Goal: Task Accomplishment & Management: Manage account settings

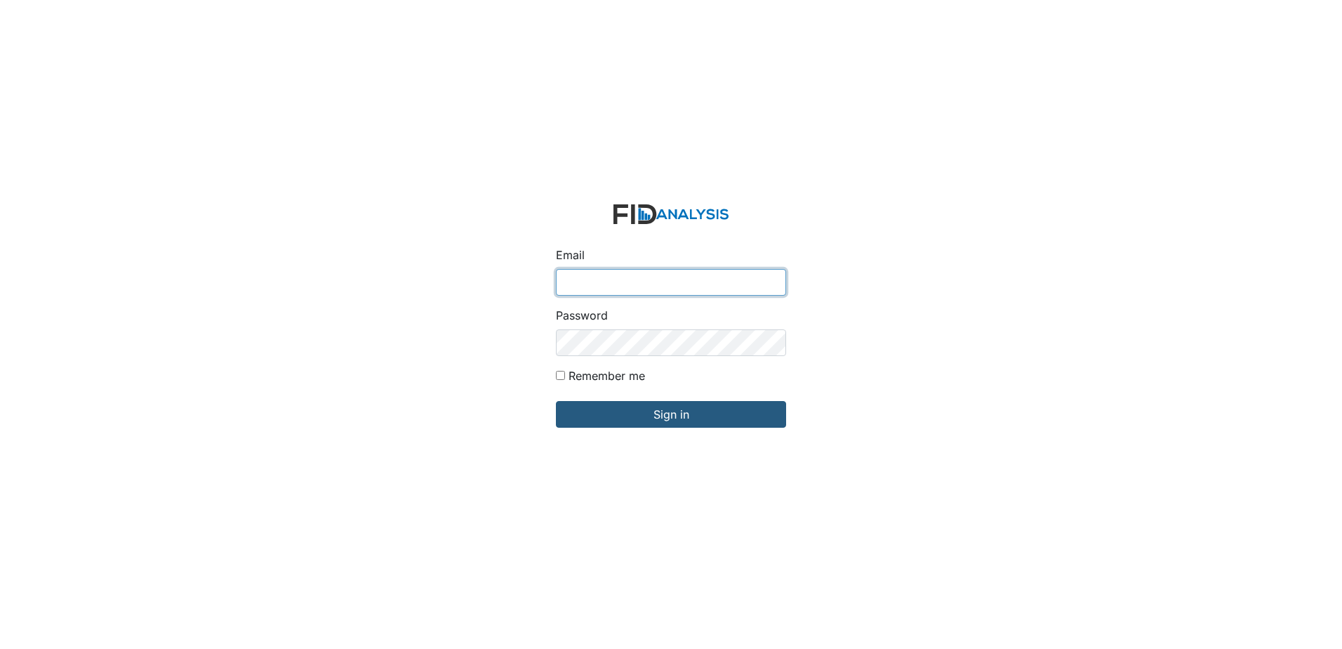
click at [563, 276] on input "Email" at bounding box center [671, 282] width 230 height 27
type input "[EMAIL_ADDRESS][DOMAIN_NAME]"
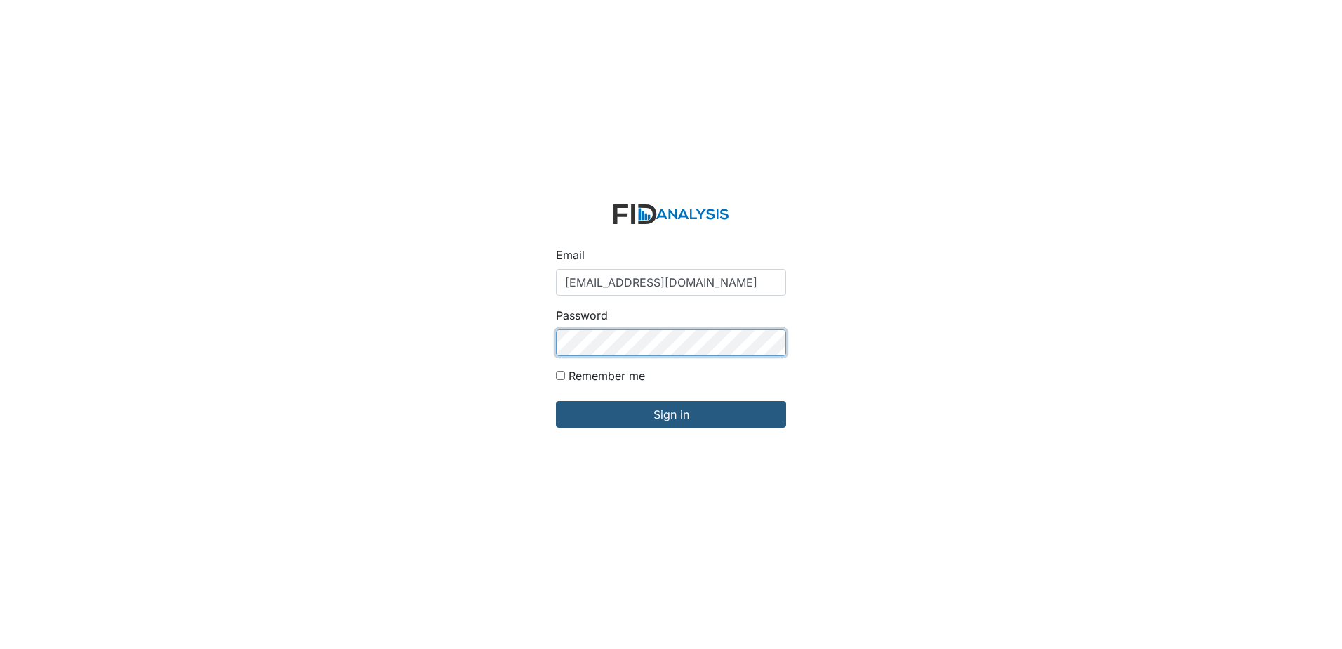
click at [556, 401] on input "Sign in" at bounding box center [671, 414] width 230 height 27
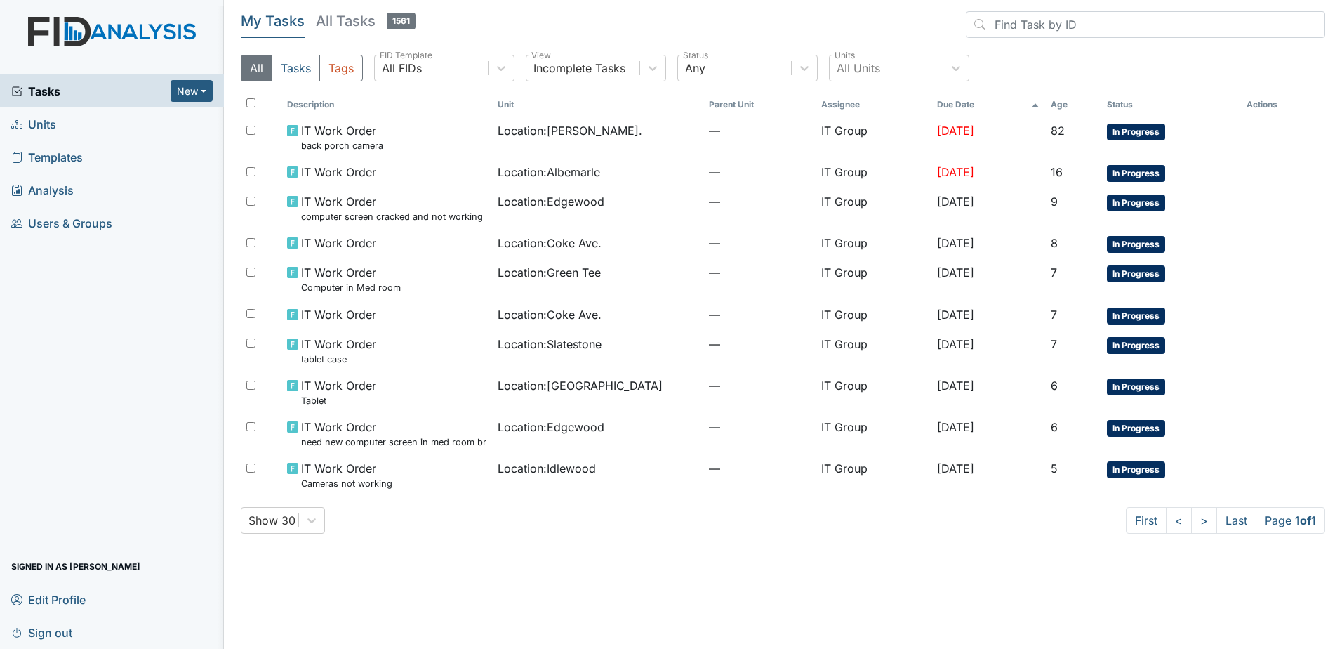
click at [750, 543] on div "My Tasks All Tasks 1561 All Tasks Tags All FIDs FID Template Incomplete Tasks V…" at bounding box center [783, 277] width 1084 height 533
